Goal: Navigation & Orientation: Find specific page/section

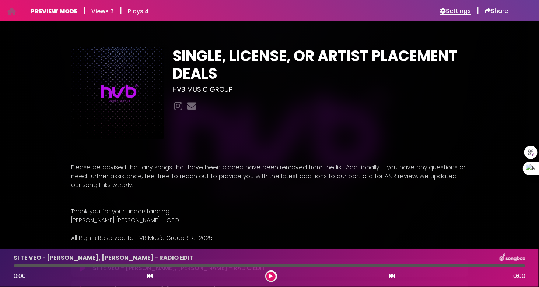
click at [455, 8] on h6 "Settings" at bounding box center [455, 10] width 31 height 7
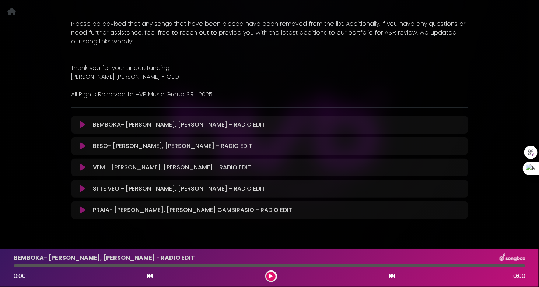
scroll to position [161, 0]
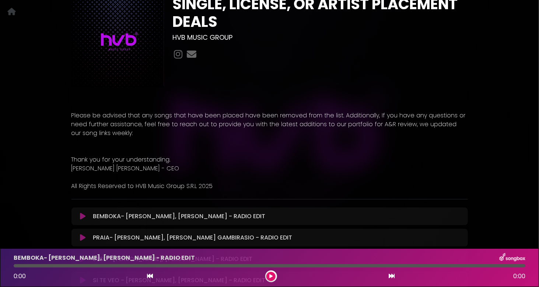
scroll to position [147, 0]
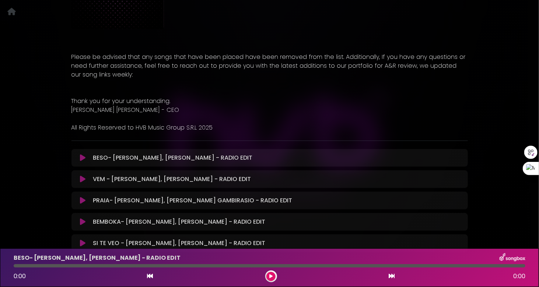
scroll to position [147, 0]
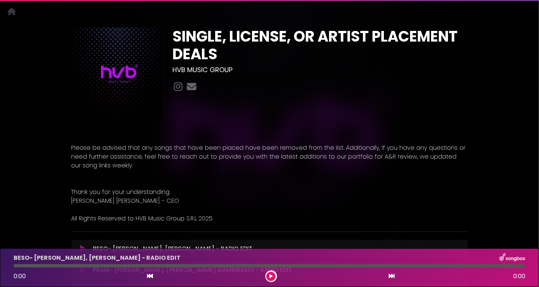
scroll to position [147, 0]
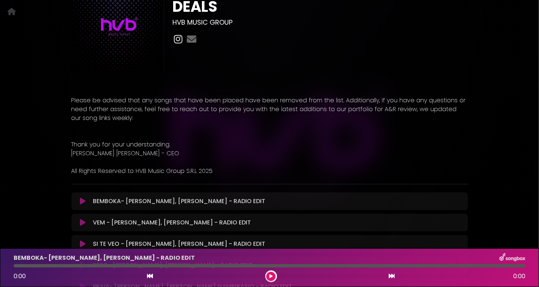
scroll to position [147, 0]
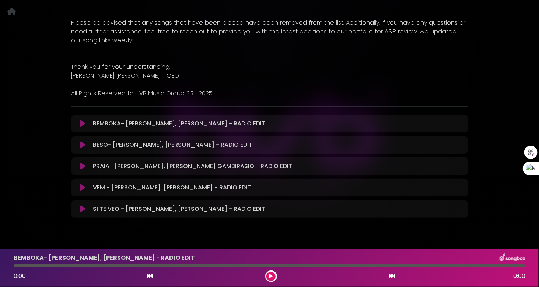
scroll to position [147, 0]
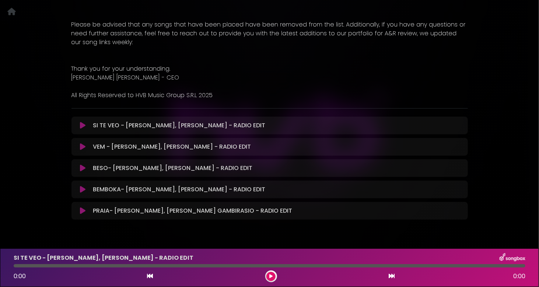
scroll to position [147, 0]
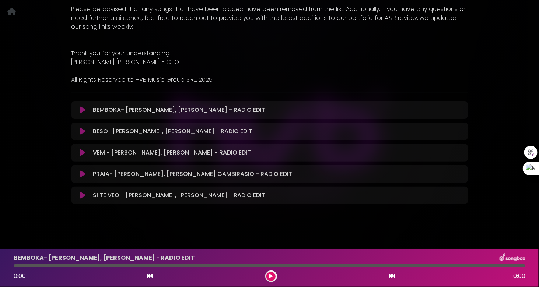
scroll to position [161, 0]
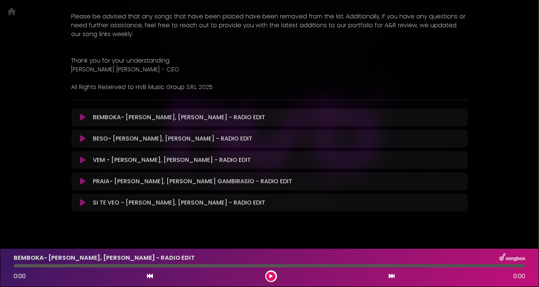
scroll to position [161, 0]
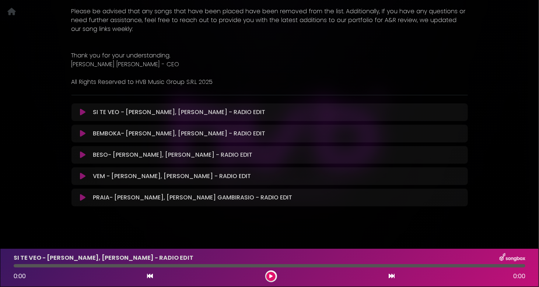
scroll to position [161, 0]
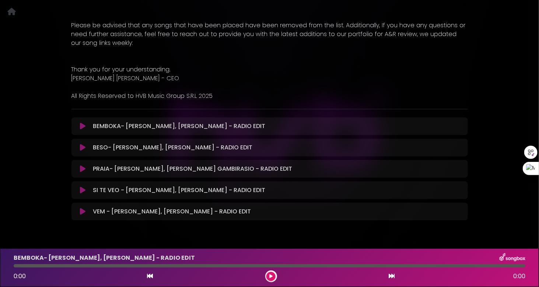
scroll to position [147, 0]
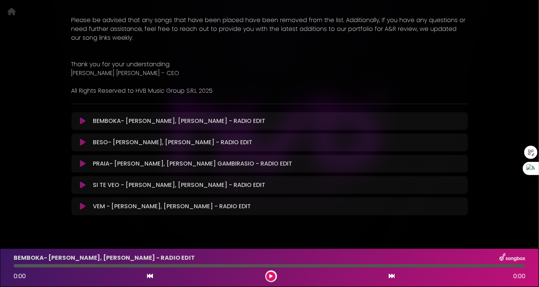
click at [79, 120] on button at bounding box center [83, 121] width 14 height 7
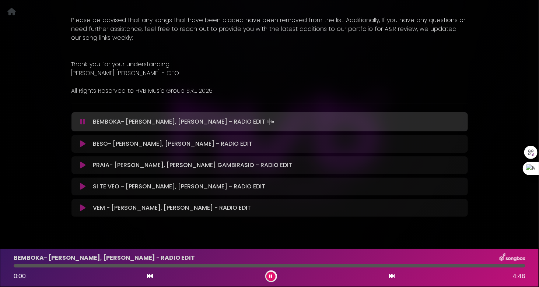
click at [85, 143] on icon at bounding box center [83, 143] width 6 height 7
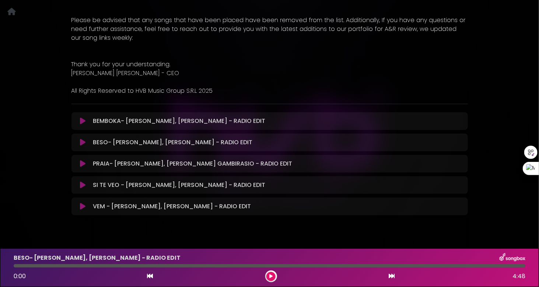
click at [83, 120] on icon at bounding box center [83, 121] width 6 height 7
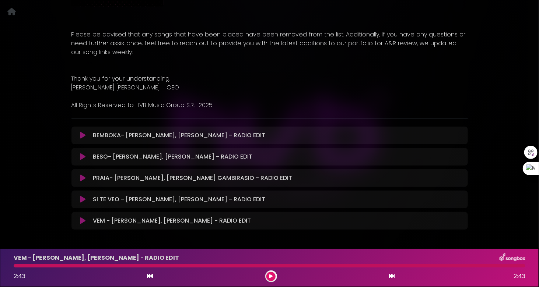
scroll to position [111, 0]
